Goal: Communication & Community: Answer question/provide support

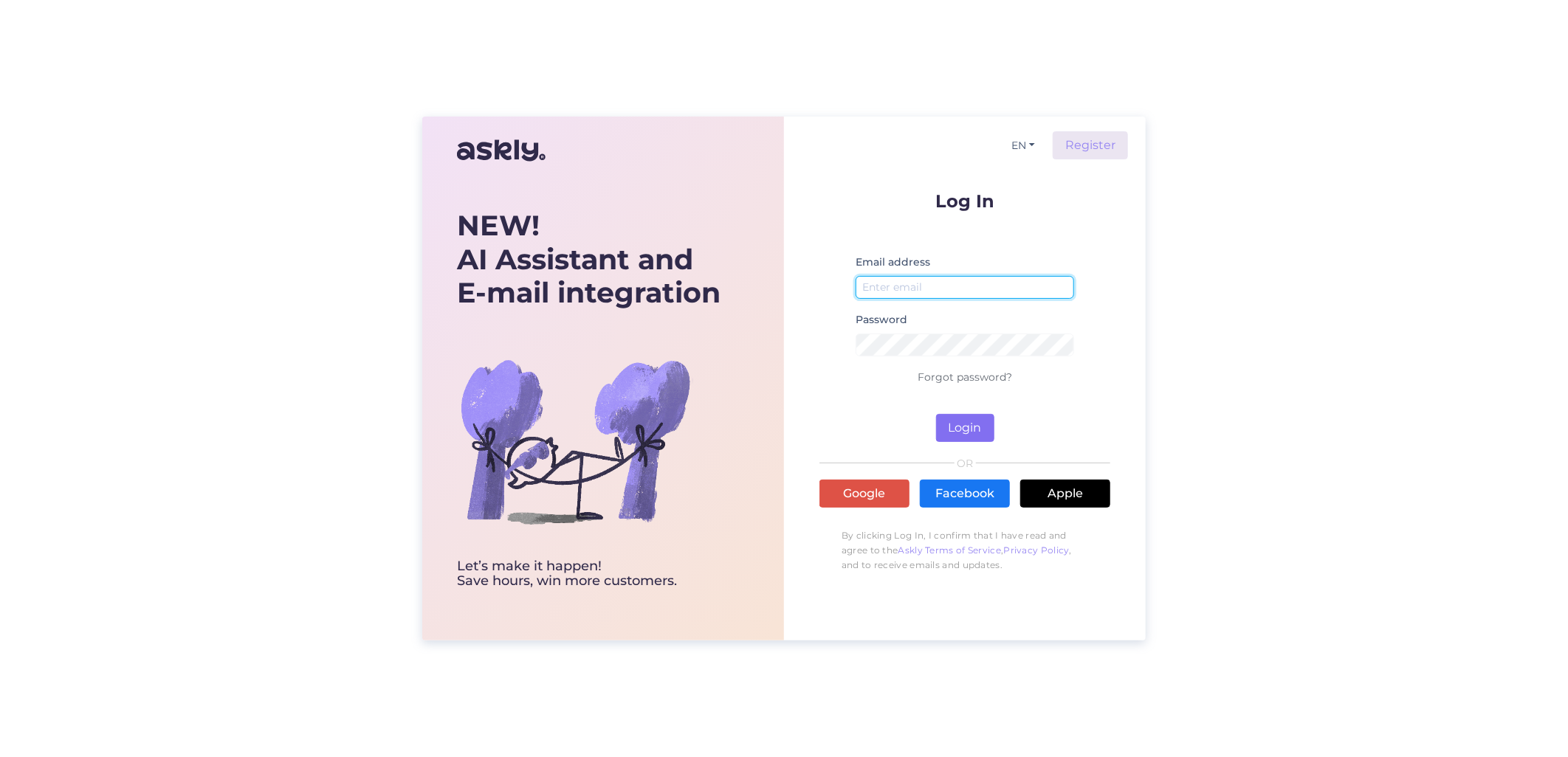
type input "[EMAIL_ADDRESS][DOMAIN_NAME]"
click at [958, 437] on button "Login" at bounding box center [965, 428] width 58 height 28
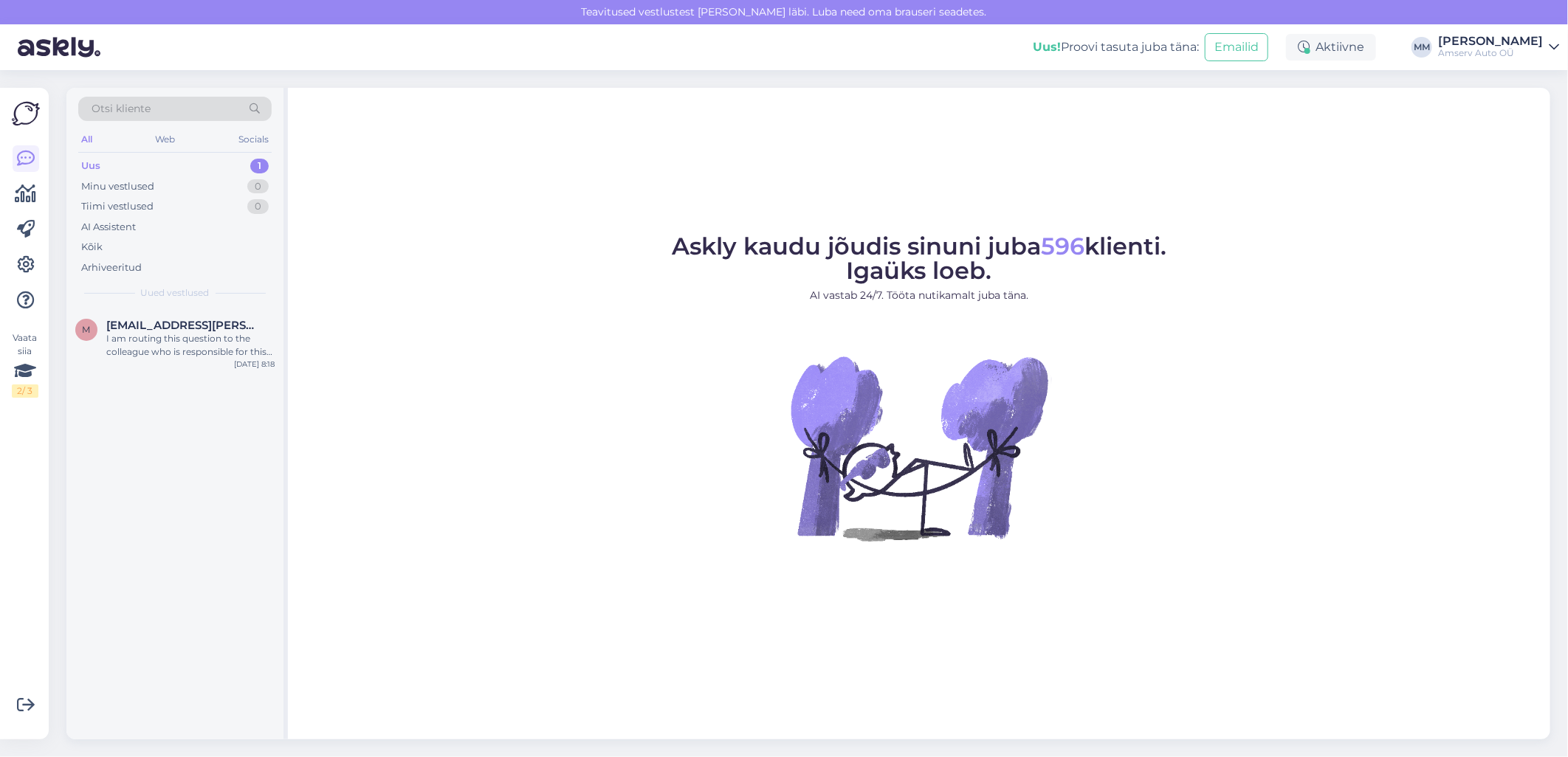
click at [207, 165] on div "Uus 1" at bounding box center [175, 166] width 193 height 21
click at [179, 355] on div "I am routing this question to the colleague who is responsible for this topic. …" at bounding box center [190, 345] width 168 height 26
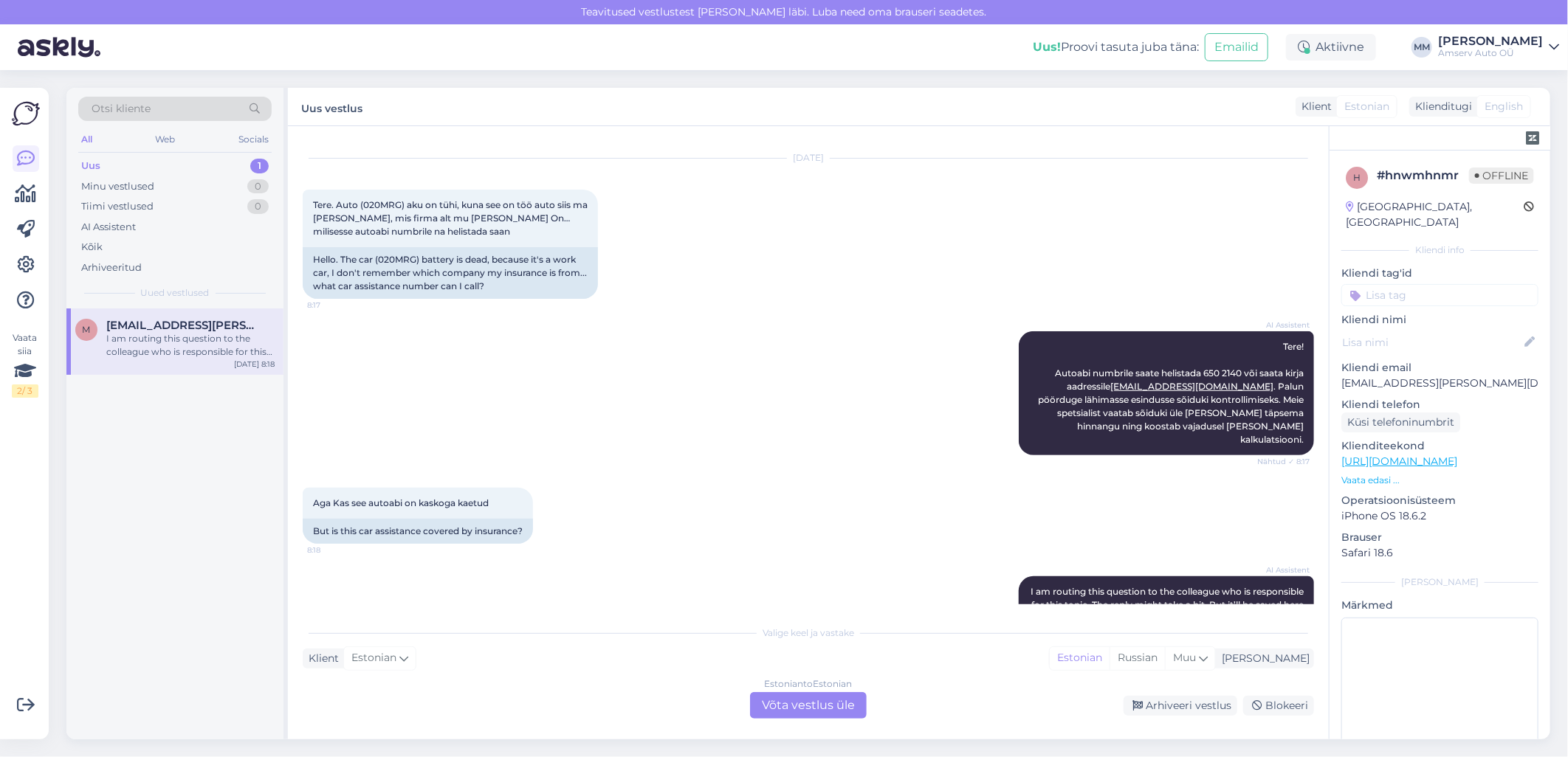
scroll to position [441, 0]
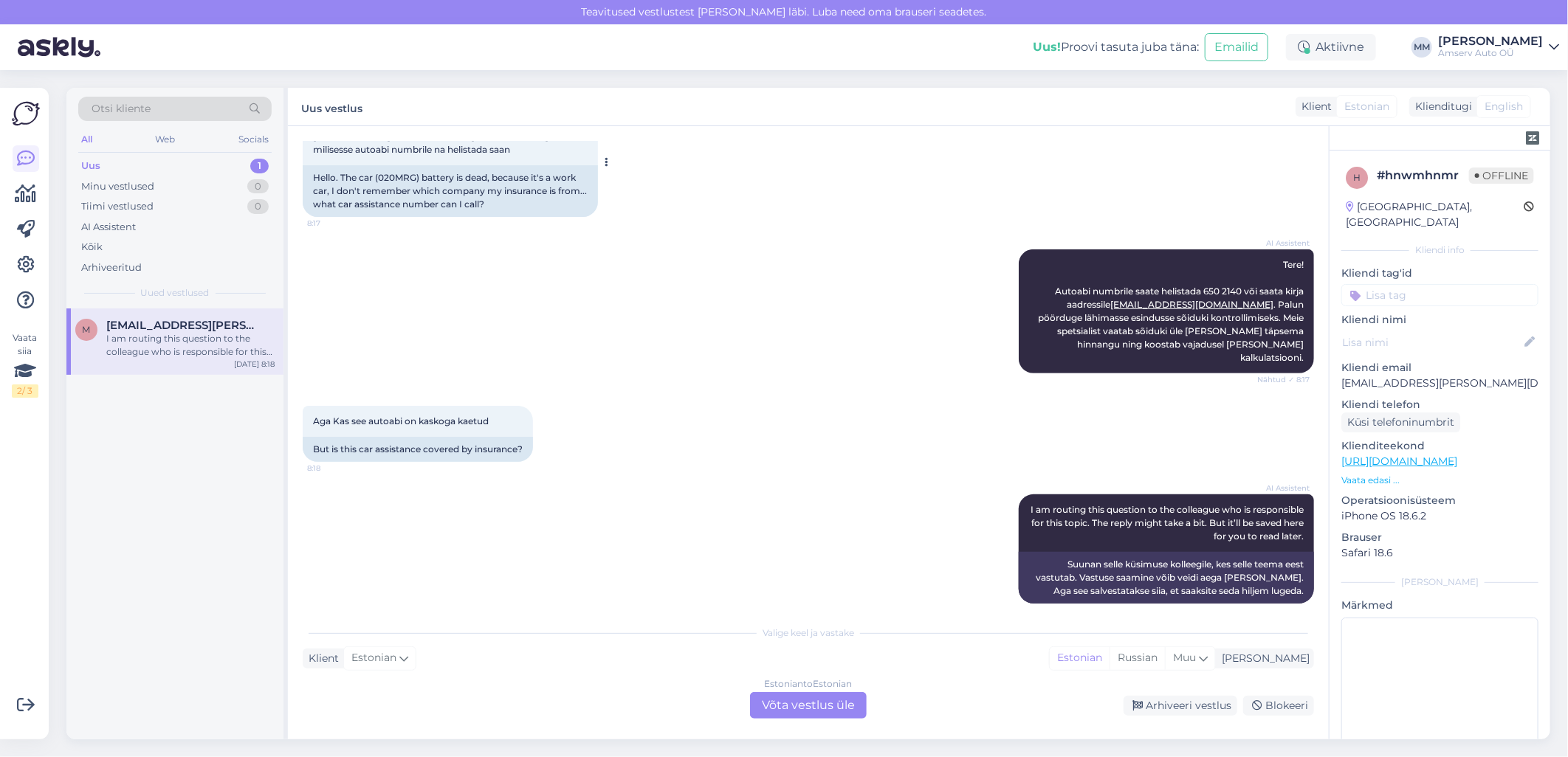
click at [401, 168] on div "Hello. The car (020MRG) battery is dead, because it's a work car, I don't remem…" at bounding box center [450, 191] width 296 height 51
click at [404, 173] on div "Hello. The car (020MRG) battery is dead, because it's a work car, I don't remem…" at bounding box center [450, 191] width 296 height 51
copy div "020MRG"
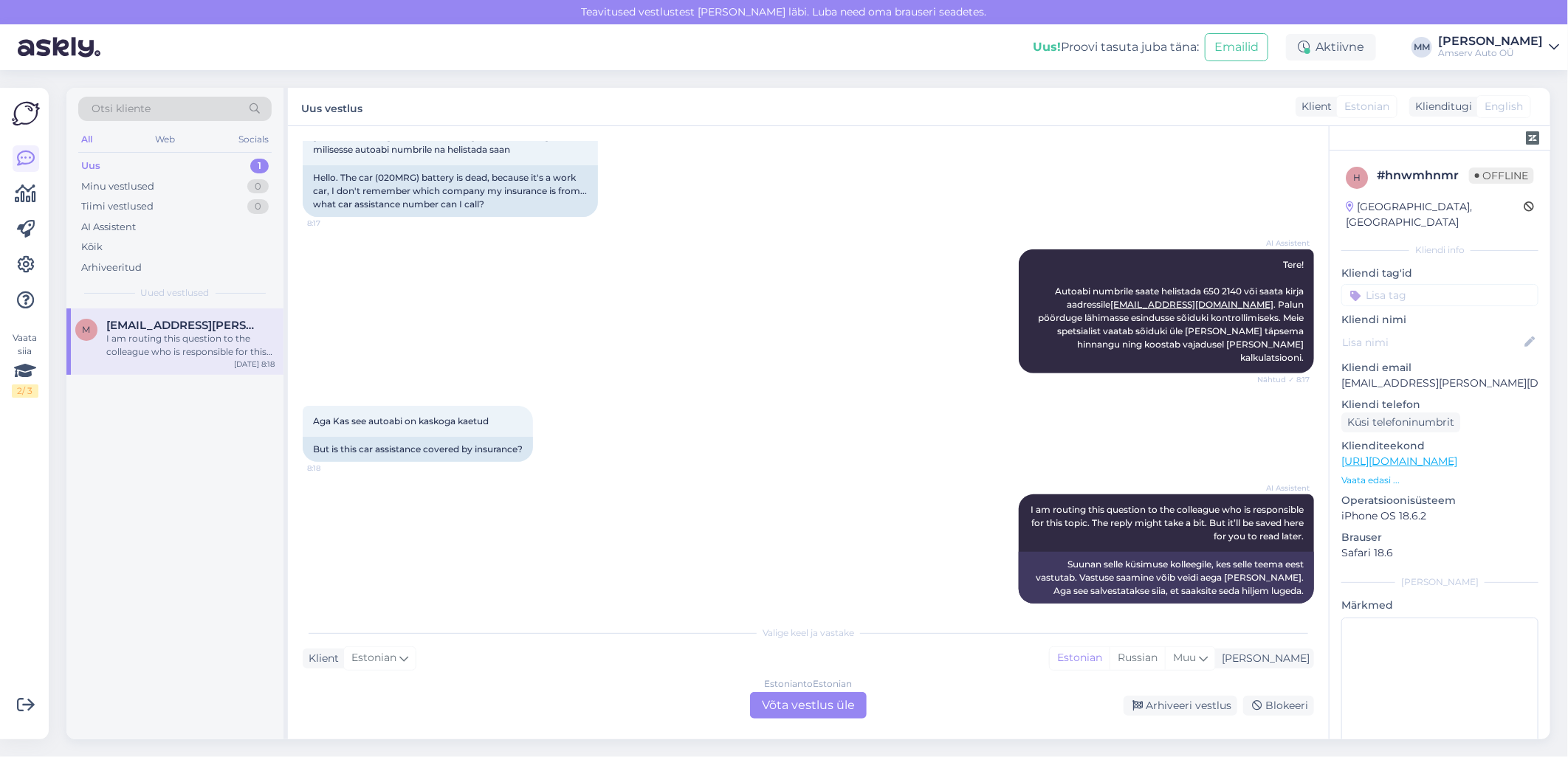
click at [819, 703] on div "Estonian to Estonian Võta vestlus üle" at bounding box center [808, 705] width 116 height 26
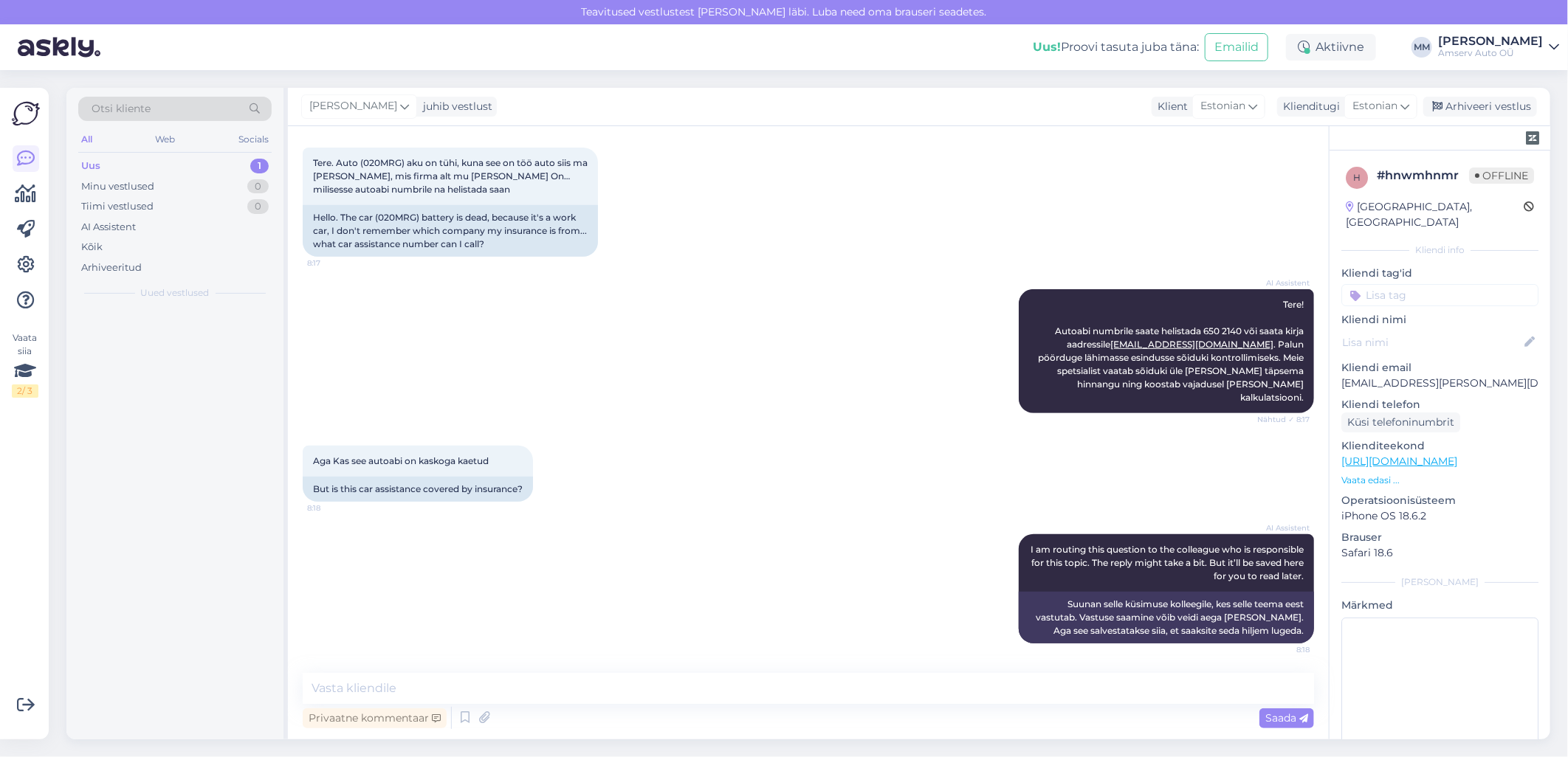
scroll to position [387, 0]
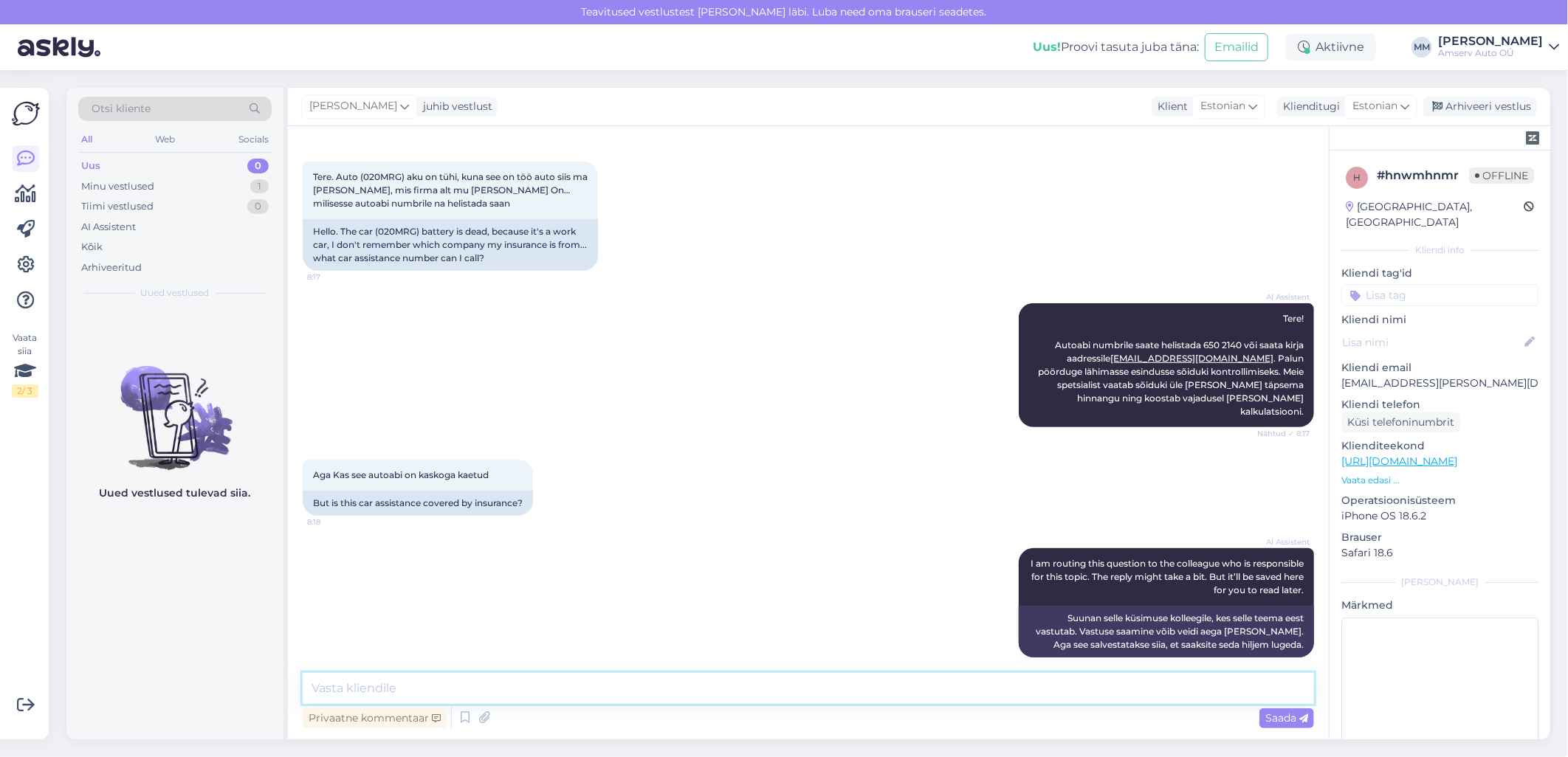
click at [803, 695] on textarea at bounding box center [808, 689] width 1012 height 31
type textarea "Tere"
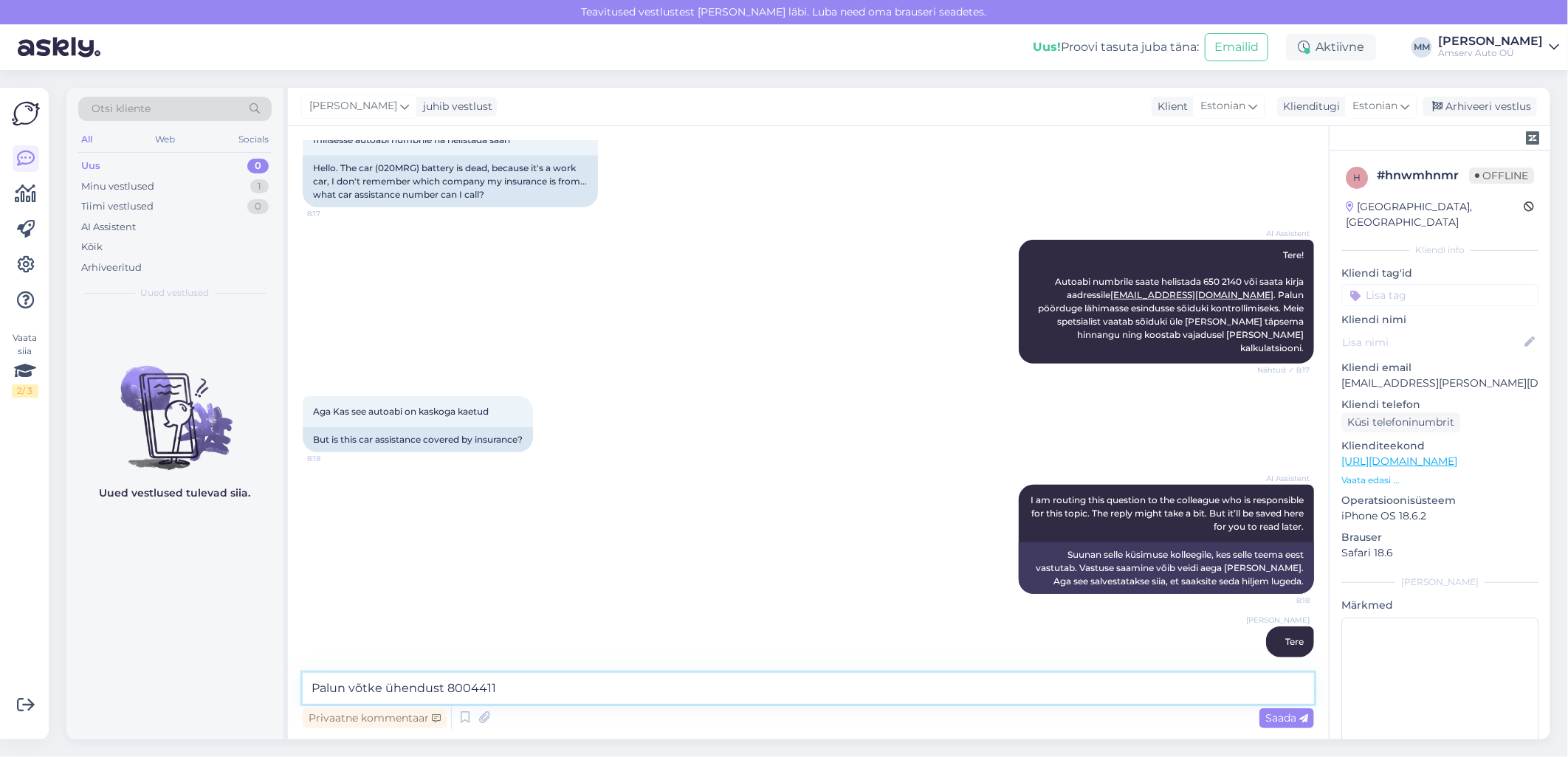
drag, startPoint x: 443, startPoint y: 690, endPoint x: 430, endPoint y: 700, distance: 16.4
click at [430, 700] on textarea "Palun võtke ühendust 8004411" at bounding box center [808, 689] width 1012 height 31
click at [529, 690] on textarea "Palun võtke ühendust 8004411" at bounding box center [808, 689] width 1012 height 31
drag, startPoint x: 443, startPoint y: 690, endPoint x: 349, endPoint y: 690, distance: 94.0
click at [349, 690] on textarea "Palun võtke ühendust 8004411" at bounding box center [808, 689] width 1012 height 31
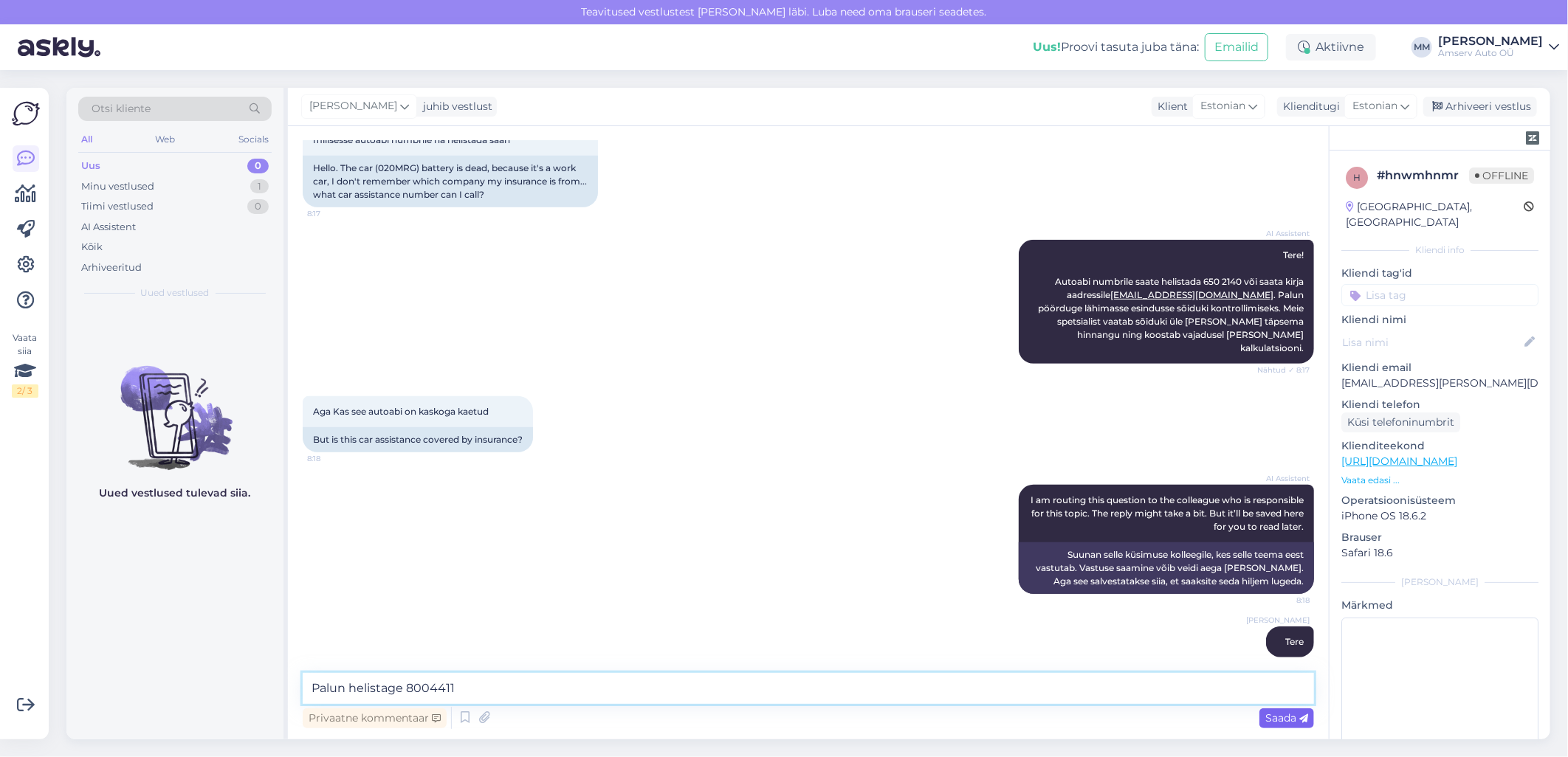
type textarea "Palun helistage 8004411"
click at [1274, 719] on span "Saada" at bounding box center [1287, 719] width 43 height 14
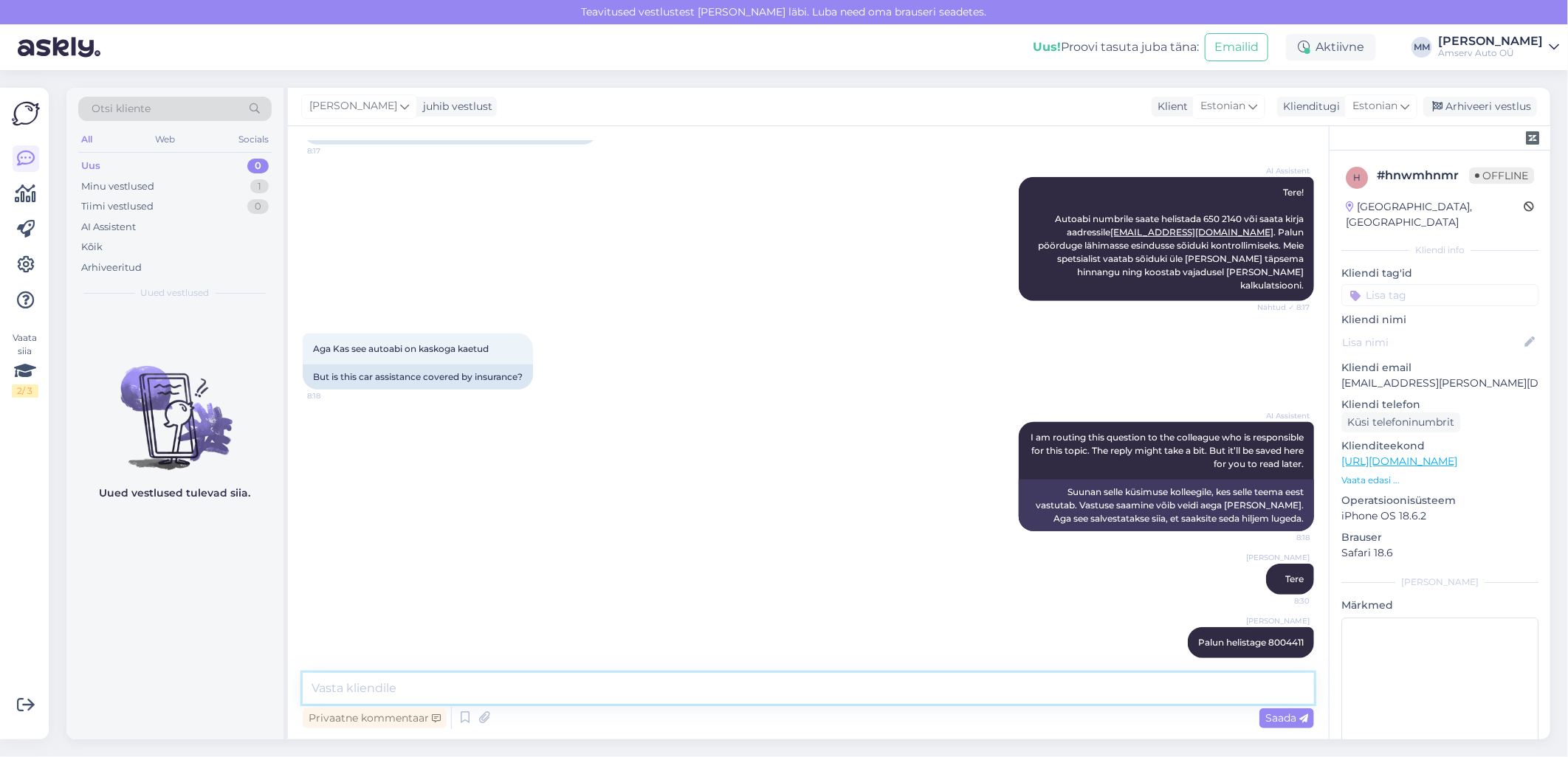
click at [888, 697] on textarea at bounding box center [808, 689] width 1012 height 31
type textarea "Meie spetsialist aitab Teid"
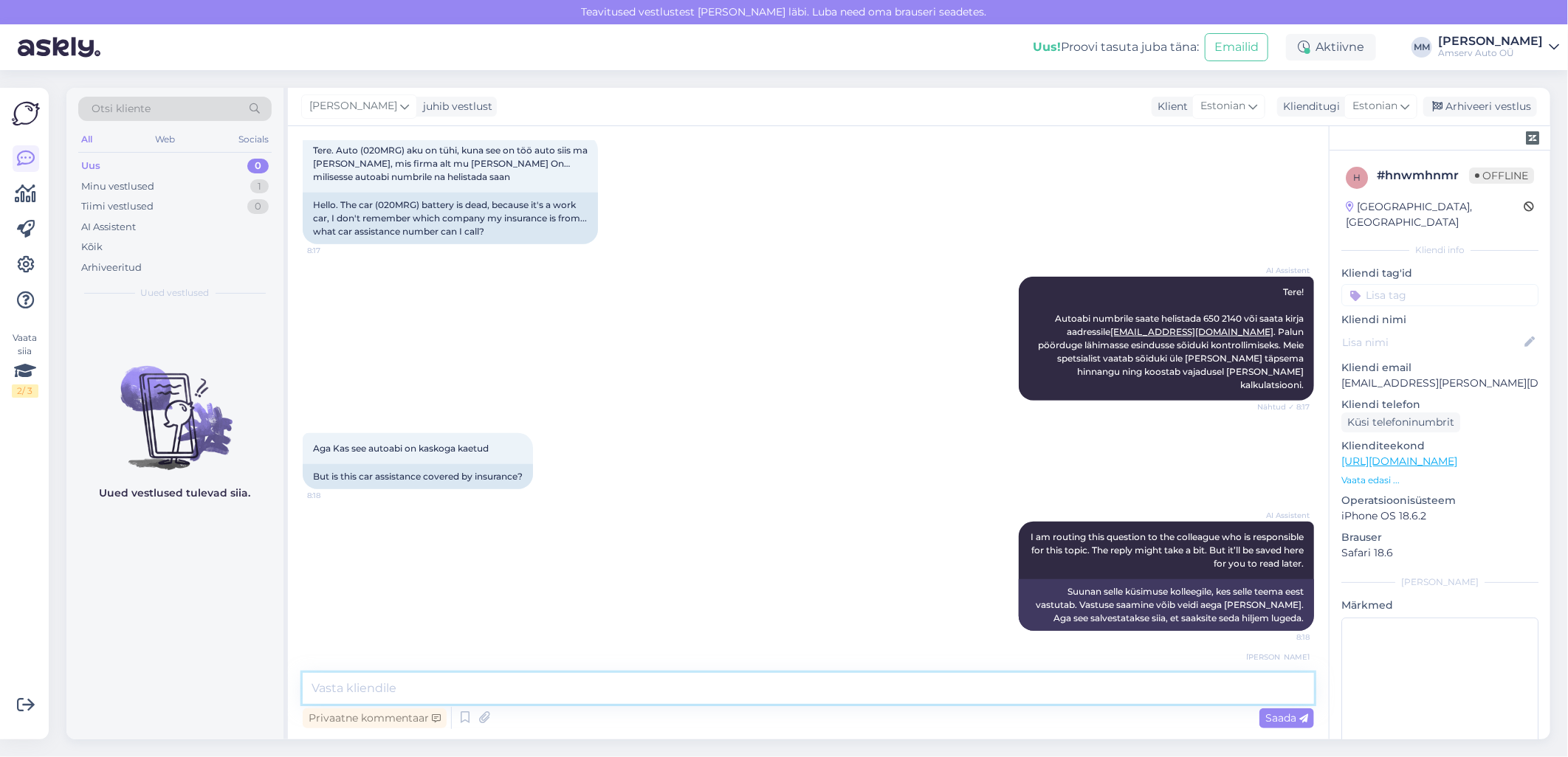
scroll to position [578, 0]
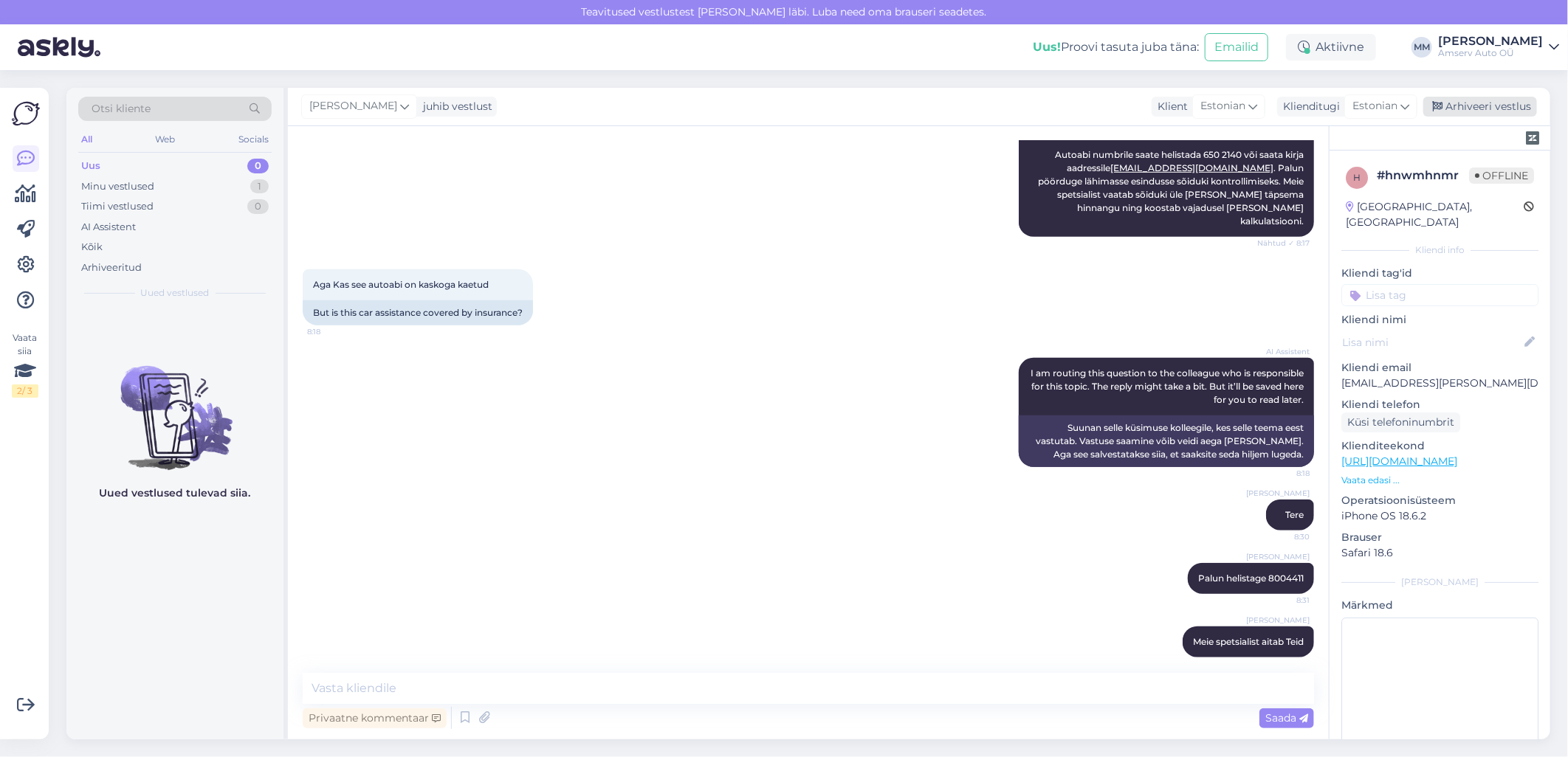
click at [1506, 109] on div "Arhiveeri vestlus" at bounding box center [1480, 106] width 114 height 20
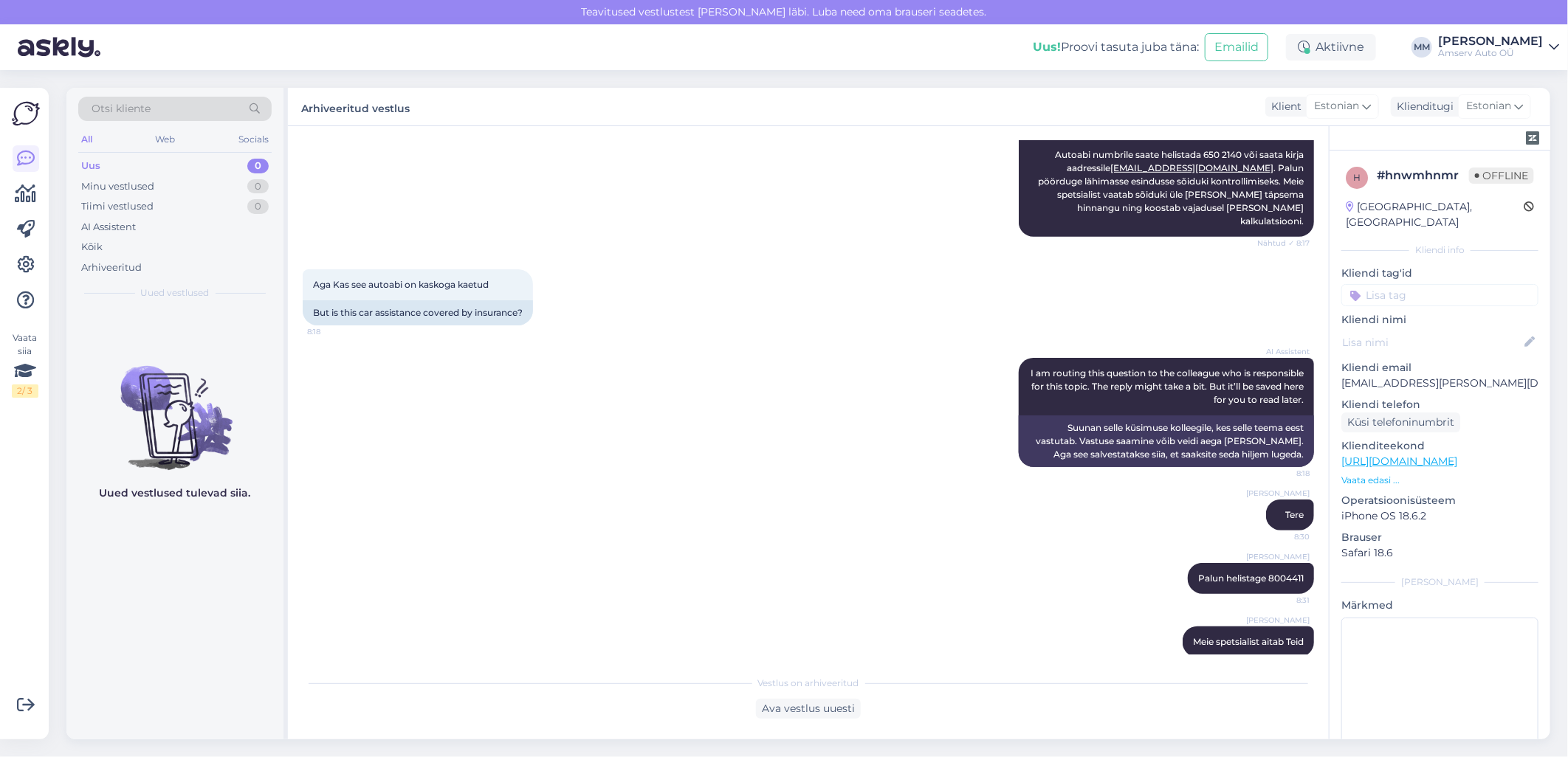
click at [1393, 285] on input at bounding box center [1440, 296] width 197 height 22
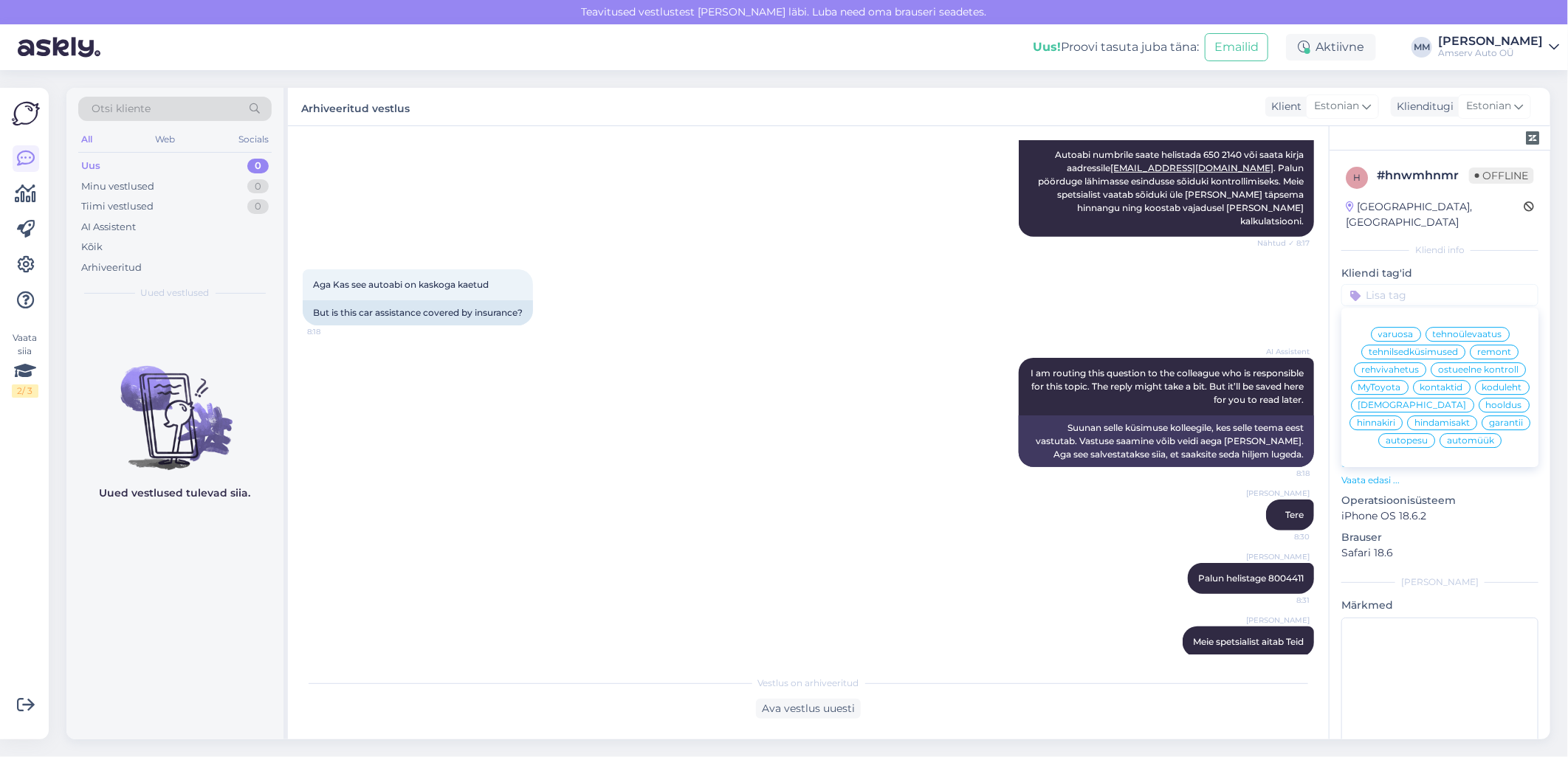
click at [1414, 348] on span "tehnilsedküsimused" at bounding box center [1413, 352] width 90 height 9
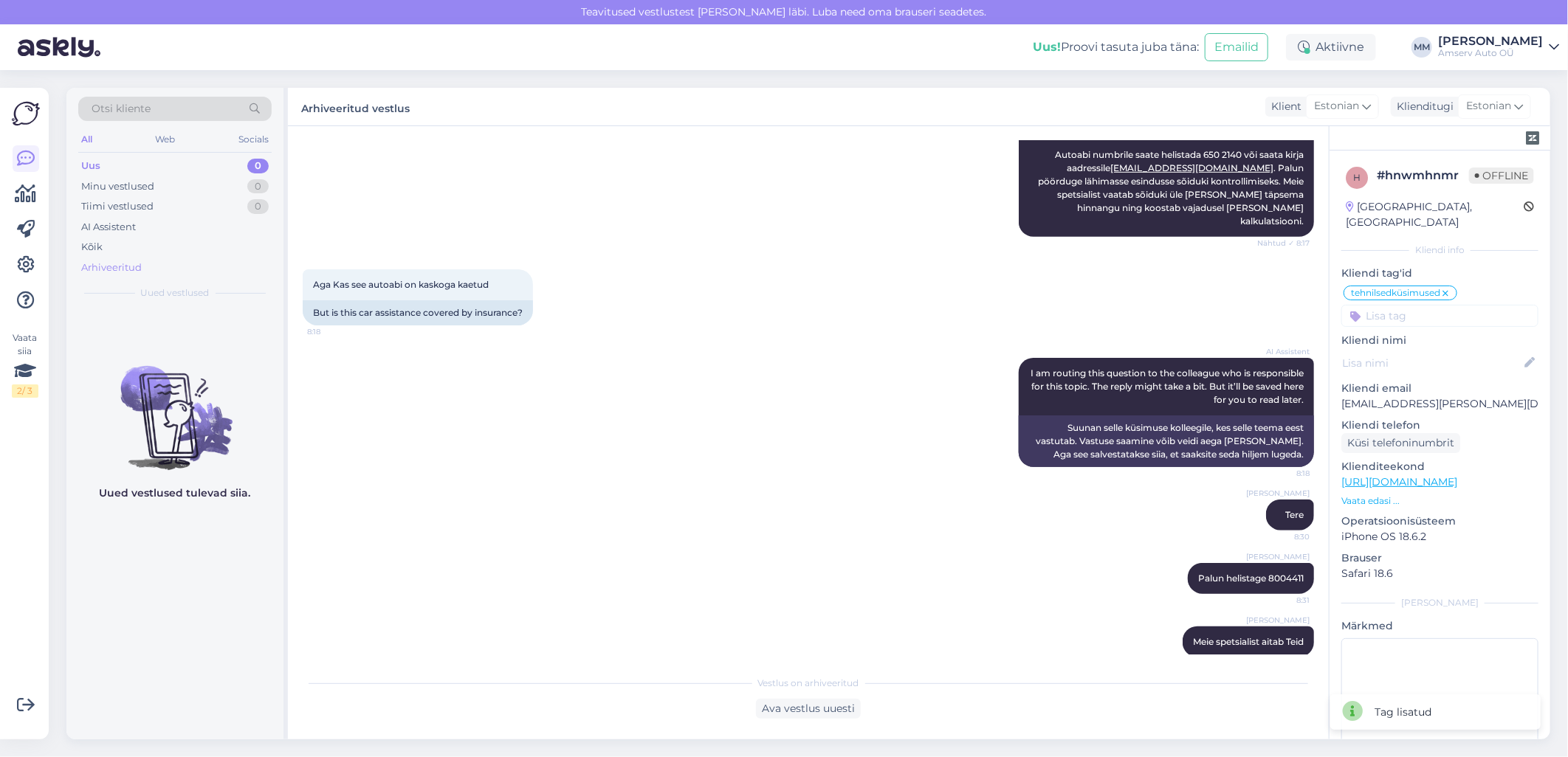
click at [115, 263] on div "Arhiveeritud" at bounding box center [111, 267] width 61 height 15
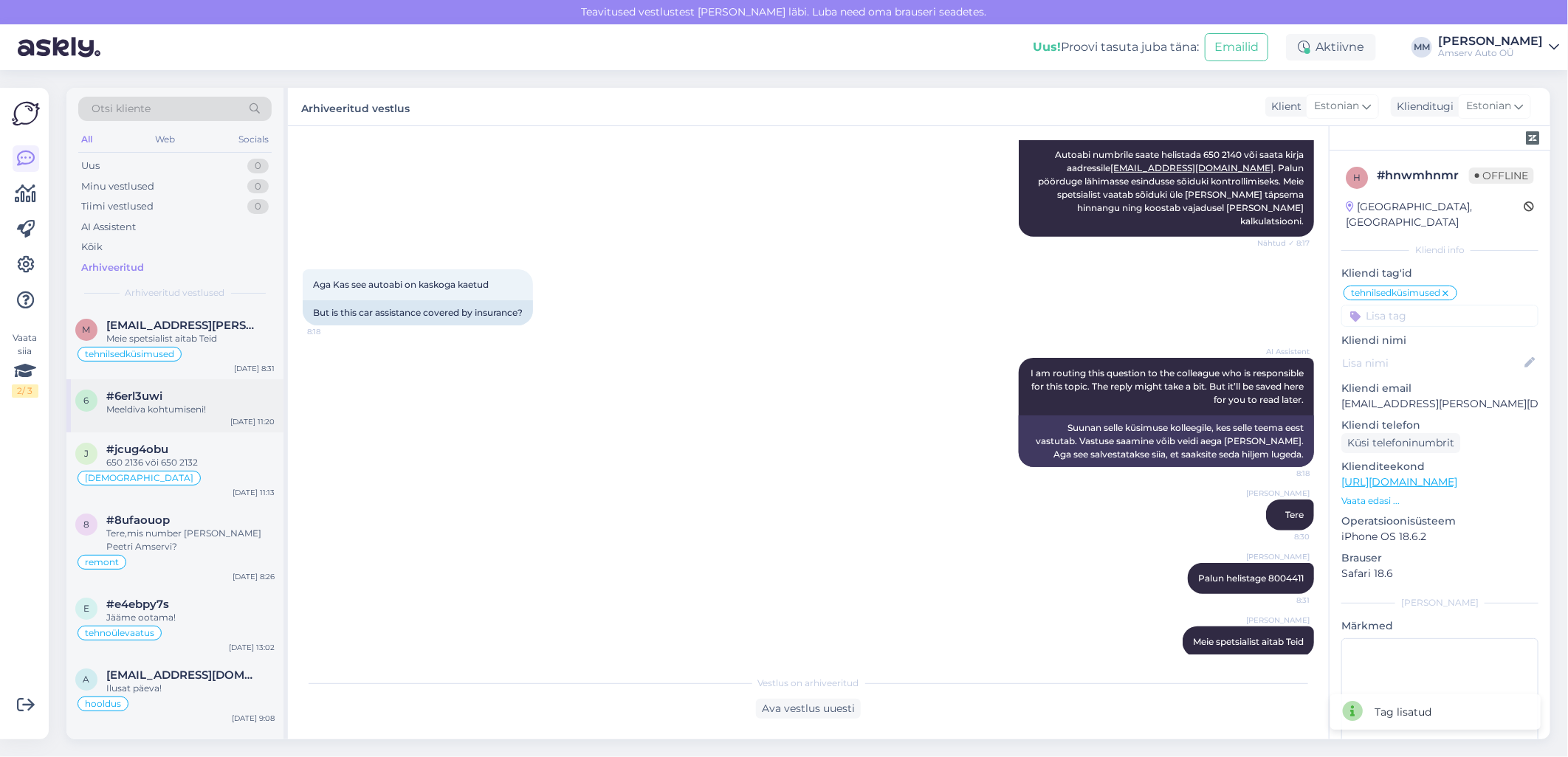
click at [151, 393] on span "#6erl3uwi" at bounding box center [134, 396] width 56 height 14
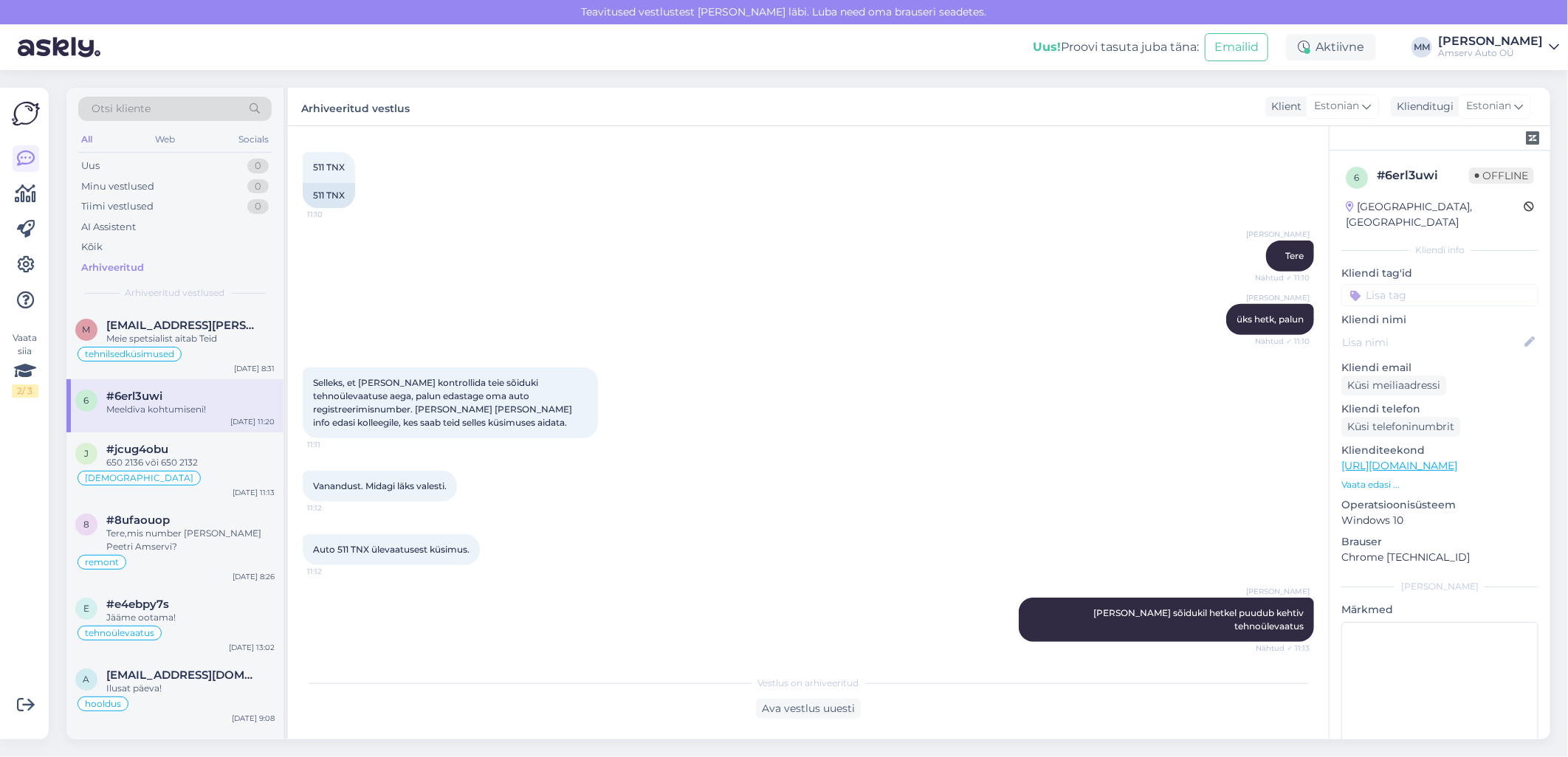
scroll to position [362, 0]
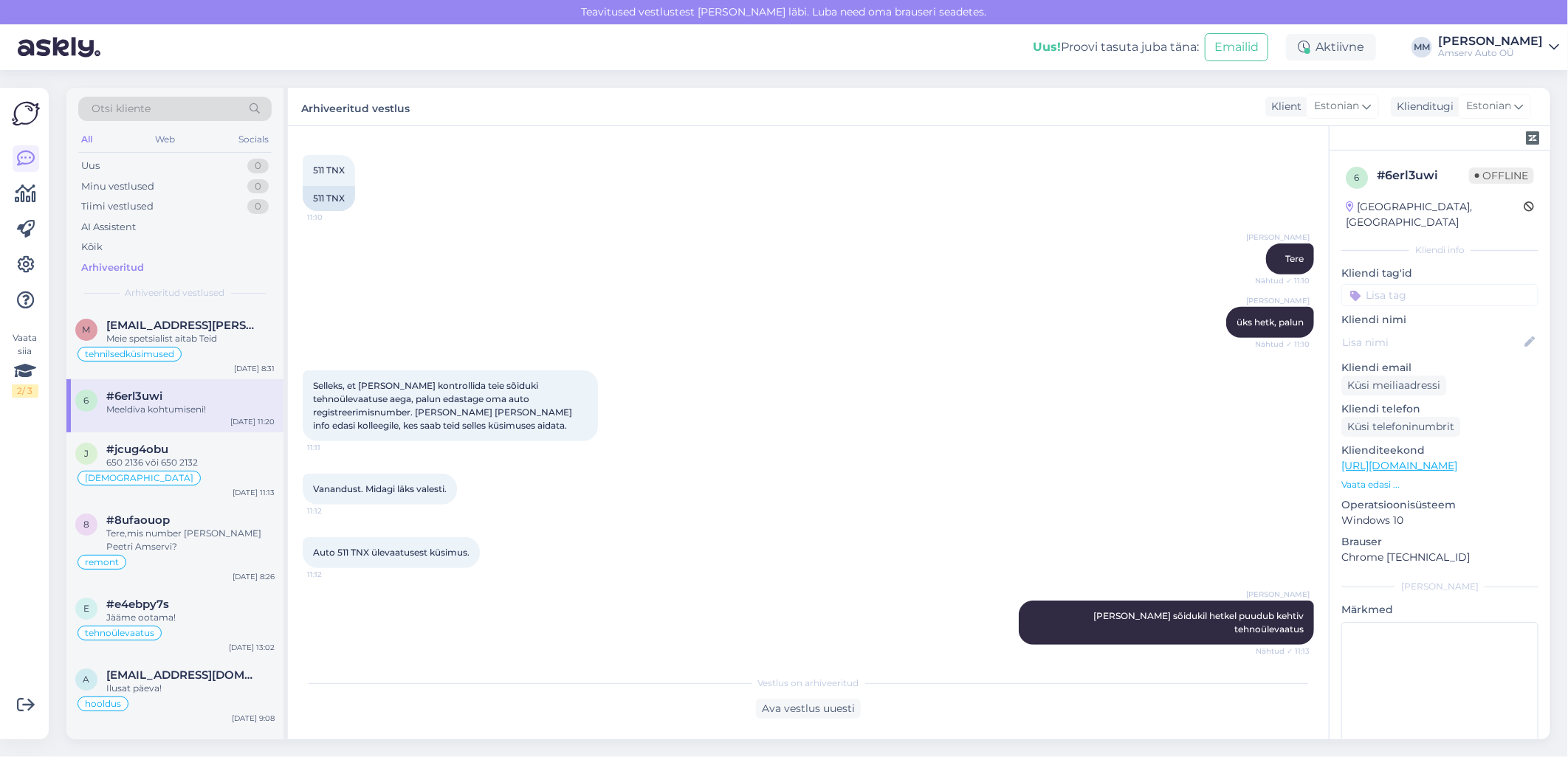
click at [1386, 285] on input at bounding box center [1440, 296] width 197 height 22
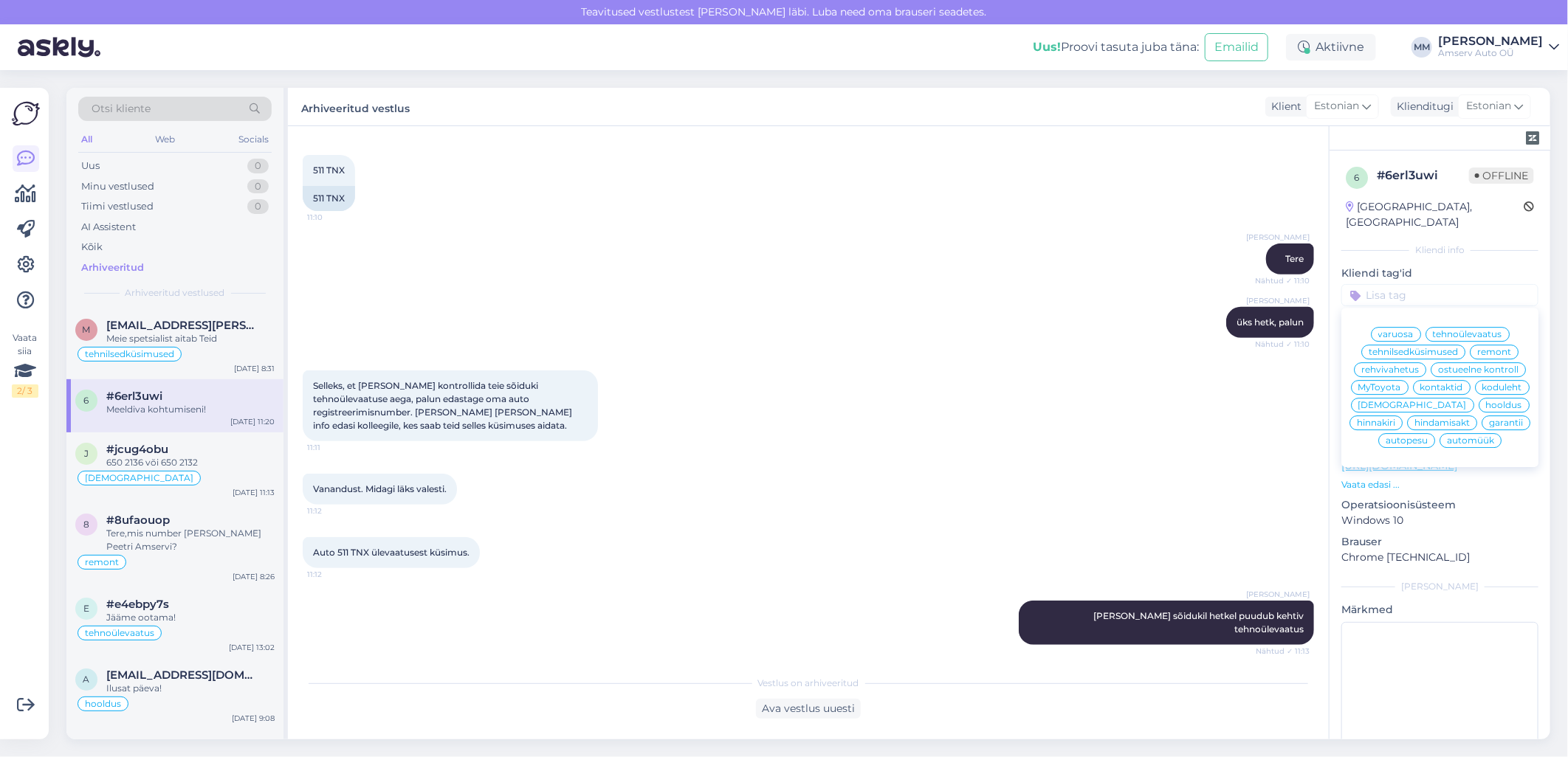
click at [1441, 330] on span "tehnoülevaatus" at bounding box center [1467, 334] width 69 height 9
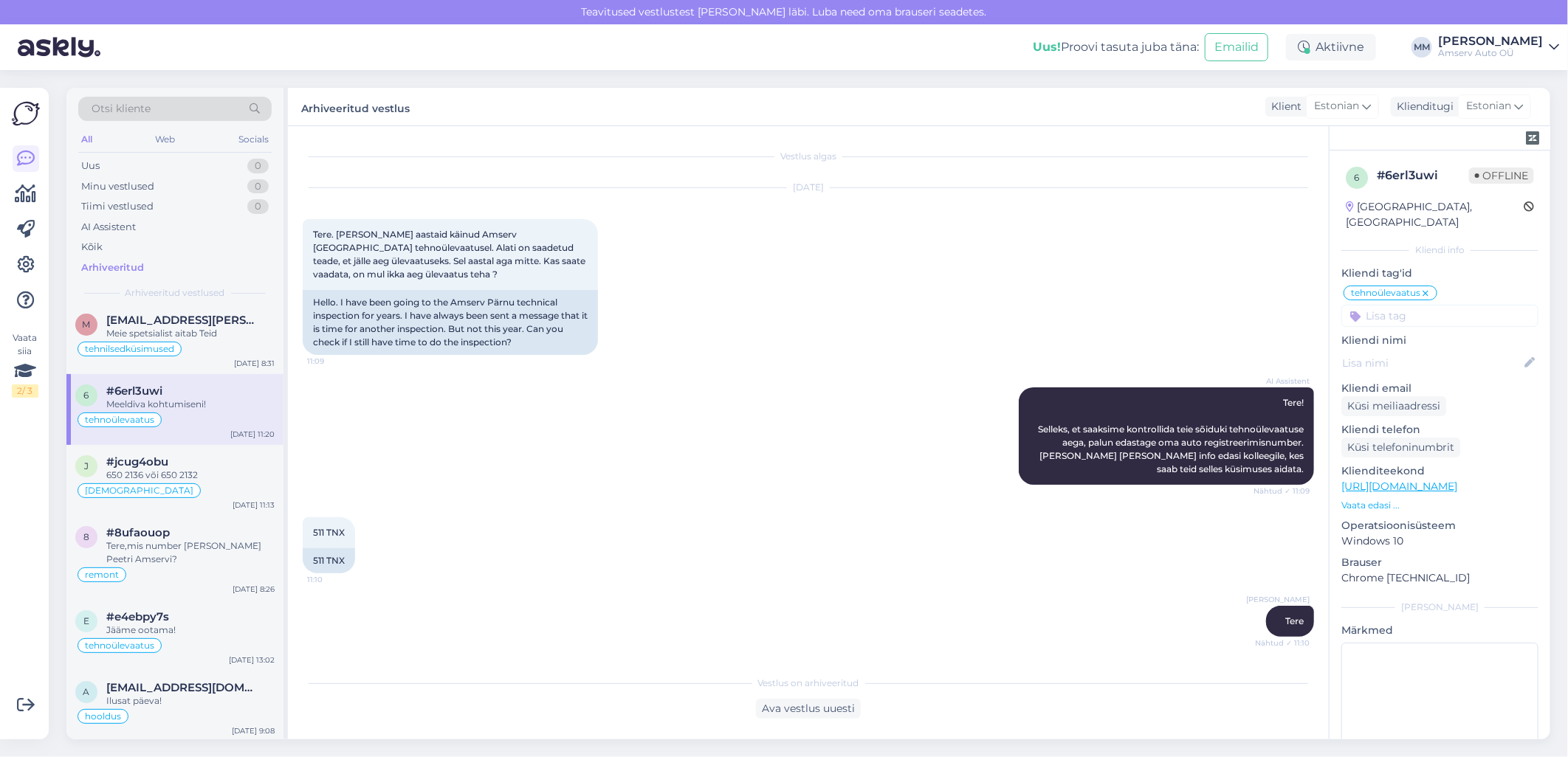
scroll to position [0, 0]
click at [160, 143] on div "Web" at bounding box center [166, 139] width 26 height 19
click at [127, 161] on div "Uus 0" at bounding box center [175, 166] width 193 height 21
